Goal: Information Seeking & Learning: Learn about a topic

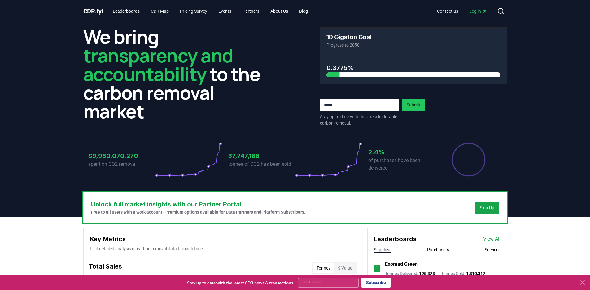
click at [482, 9] on span "Log in" at bounding box center [479, 11] width 18 height 6
click at [501, 12] on icon at bounding box center [501, 10] width 7 height 7
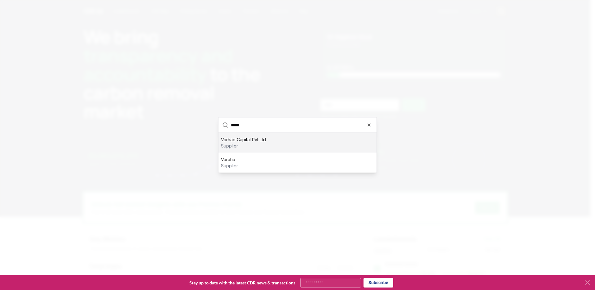
type input "******"
